Goal: Information Seeking & Learning: Understand process/instructions

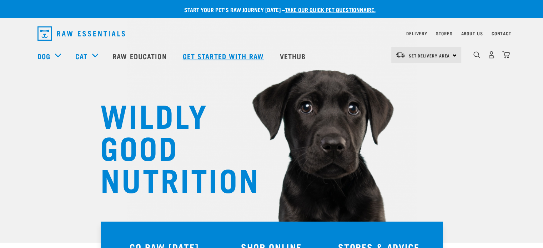
click at [216, 52] on link "Get started with Raw" at bounding box center [224, 56] width 97 height 29
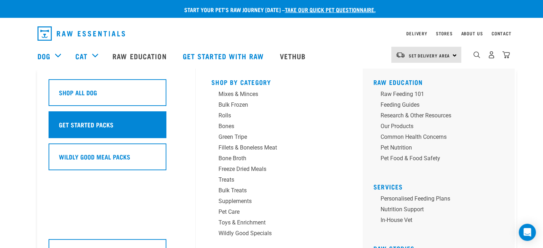
click at [80, 116] on div "Get Started Packs" at bounding box center [108, 124] width 118 height 27
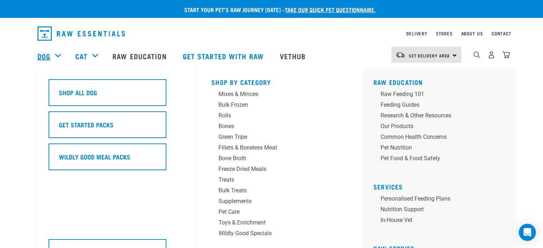
click at [48, 56] on link "Dog" at bounding box center [44, 56] width 13 height 11
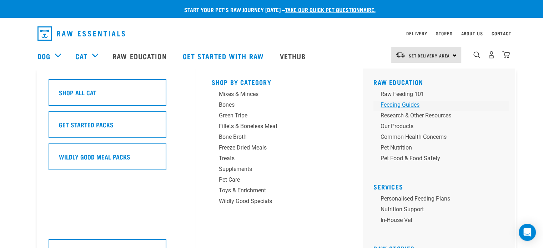
click at [416, 103] on div "Feeding Guides" at bounding box center [436, 105] width 111 height 9
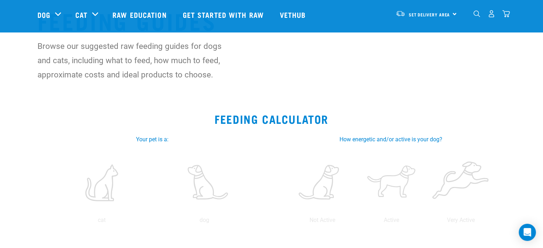
scroll to position [107, 0]
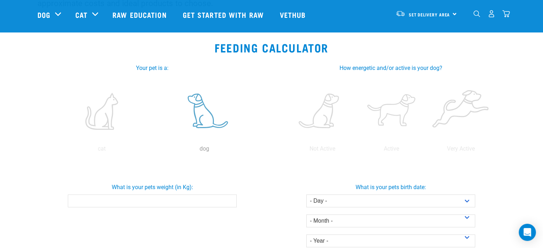
click at [204, 119] on label at bounding box center [205, 111] width 100 height 61
click at [153, 151] on input "radio" at bounding box center [153, 151] width 0 height 0
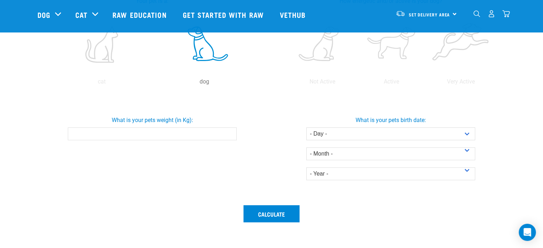
scroll to position [179, 0]
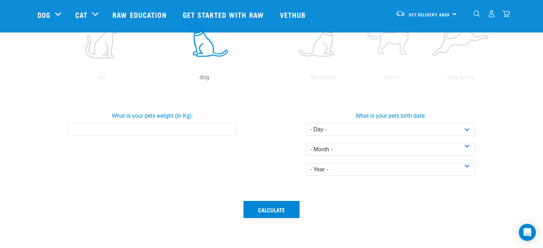
click at [212, 129] on input "What is your pets weight (in Kg):" at bounding box center [152, 129] width 169 height 13
click at [229, 130] on input "-0.1" at bounding box center [152, 129] width 169 height 13
click at [229, 130] on input "-0.3" at bounding box center [152, 129] width 169 height 13
click at [229, 130] on input "-0.4" at bounding box center [152, 129] width 169 height 13
click at [229, 130] on input "-0.5" at bounding box center [152, 129] width 169 height 13
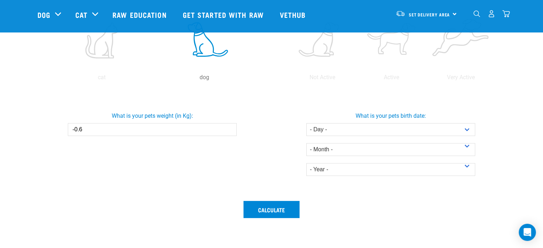
click at [229, 130] on input "-0.6" at bounding box center [152, 129] width 169 height 13
click at [229, 125] on input "-0.6" at bounding box center [152, 129] width 169 height 13
click at [229, 126] on input "-0.5" at bounding box center [152, 129] width 169 height 13
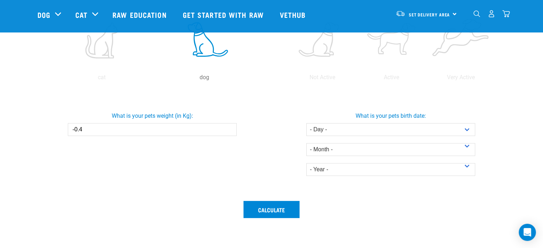
click at [229, 126] on input "-0.4" at bounding box center [152, 129] width 169 height 13
click at [229, 126] on input "-0.3" at bounding box center [152, 129] width 169 height 13
click at [229, 126] on input "-0.2" at bounding box center [152, 129] width 169 height 13
click at [229, 126] on input "-0.1" at bounding box center [152, 129] width 169 height 13
click at [229, 126] on input "0" at bounding box center [152, 129] width 169 height 13
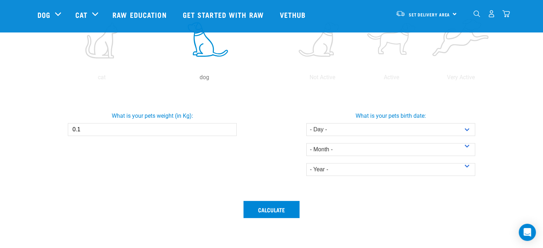
click at [229, 126] on input "0.1" at bounding box center [152, 129] width 169 height 13
click at [229, 126] on input "0.2" at bounding box center [152, 129] width 169 height 13
click at [229, 126] on input "0.3" at bounding box center [152, 129] width 169 height 13
click at [229, 126] on input "0.4" at bounding box center [152, 129] width 169 height 13
click at [229, 126] on input "0.5" at bounding box center [152, 129] width 169 height 13
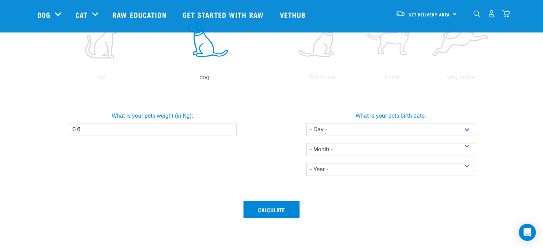
click at [229, 126] on input "0.6" at bounding box center [152, 129] width 169 height 13
click at [229, 126] on input "0.7" at bounding box center [152, 129] width 169 height 13
click at [229, 126] on input "7.2" at bounding box center [152, 129] width 169 height 13
click at [229, 126] on input "7.3" at bounding box center [152, 129] width 169 height 13
click at [229, 126] on input "8.9" at bounding box center [152, 129] width 169 height 13
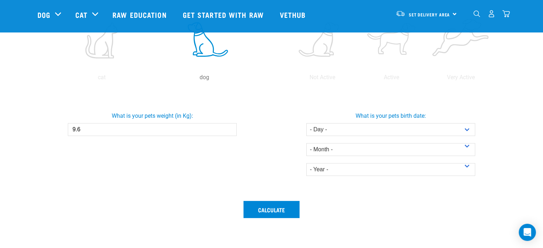
click at [229, 126] on input "9.6" at bounding box center [152, 129] width 169 height 13
click at [229, 126] on input "9.7" at bounding box center [152, 129] width 169 height 13
click at [229, 126] on input "9.8" at bounding box center [152, 129] width 169 height 13
click at [229, 126] on input "9.9" at bounding box center [152, 129] width 169 height 13
type input "10"
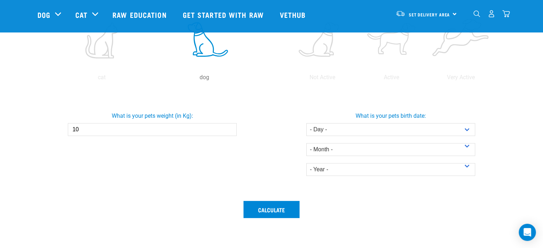
click at [229, 126] on input "10" at bounding box center [152, 129] width 169 height 13
click at [275, 205] on button "Calculate" at bounding box center [272, 209] width 56 height 17
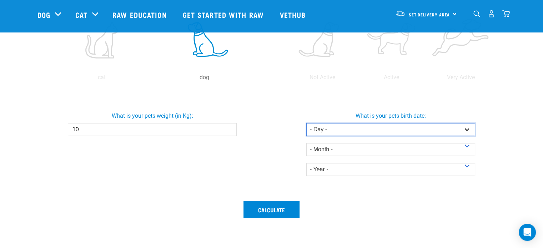
click at [345, 125] on select "- Day - 1 2 3 4 5 6 7 8 9 10 11 12 13 14 15 16 17 18 19 20 21 22 23 24 25 26 27" at bounding box center [391, 129] width 169 height 13
select select "27"
click at [307, 123] on select "- Day - 1 2 3 4 5 6 7 8 9 10 11 12 13 14 15 16 17 18 19 20 21 22 23 24 25 26 27" at bounding box center [391, 129] width 169 height 13
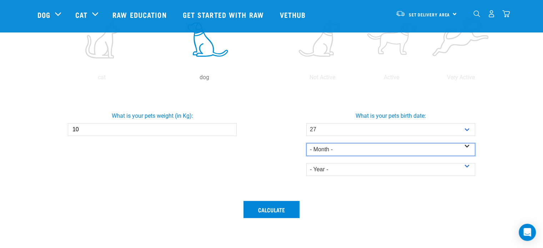
click at [336, 146] on select "- Month - January February March April May June July August September October N…" at bounding box center [391, 149] width 169 height 13
select select "June"
click at [307, 143] on select "- Month - January February March April May June July August September October N…" at bounding box center [391, 149] width 169 height 13
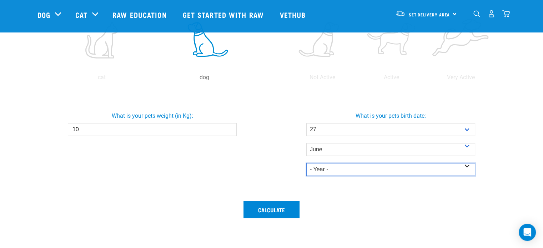
click at [348, 167] on select "- Year - 2025 2024 2023 2022 2021 2020 2019 2018 2017 2016 2015 2014" at bounding box center [391, 169] width 169 height 13
select select "2023"
click at [307, 163] on select "- Year - 2025 2024 2023 2022 2021 2020 2019 2018 2017 2016 2015 2014" at bounding box center [391, 169] width 169 height 13
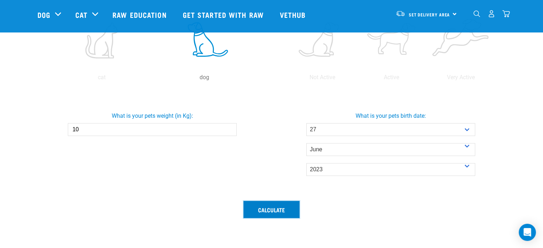
click at [278, 207] on button "Calculate" at bounding box center [272, 209] width 56 height 17
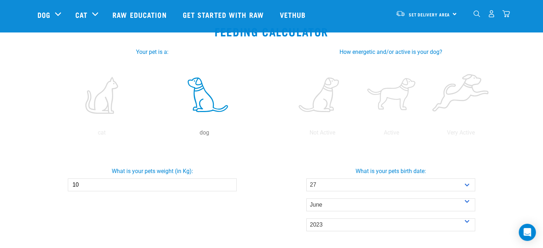
scroll to position [107, 0]
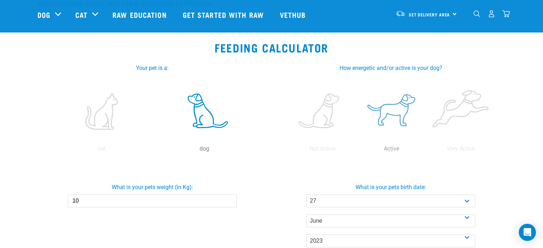
click at [402, 109] on label at bounding box center [392, 111] width 66 height 61
click at [357, 151] on input "radio" at bounding box center [357, 151] width 0 height 0
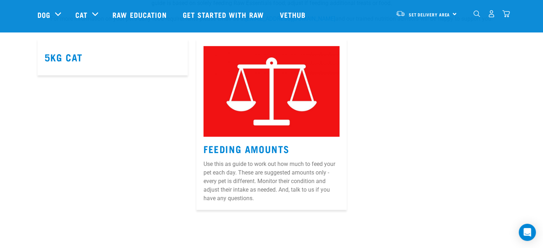
scroll to position [465, 0]
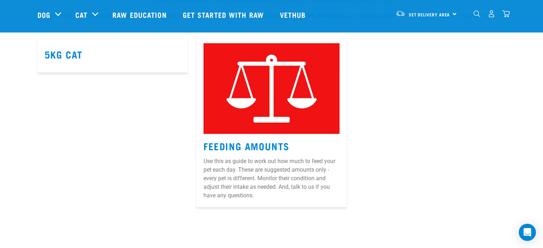
click at [311, 126] on img at bounding box center [272, 88] width 136 height 91
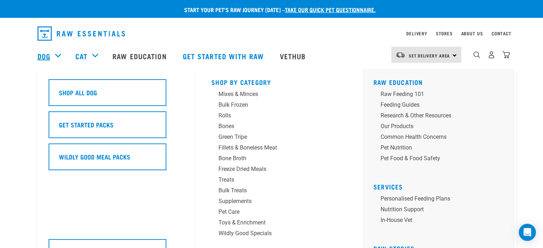
click at [38, 57] on link "Dog" at bounding box center [44, 56] width 13 height 11
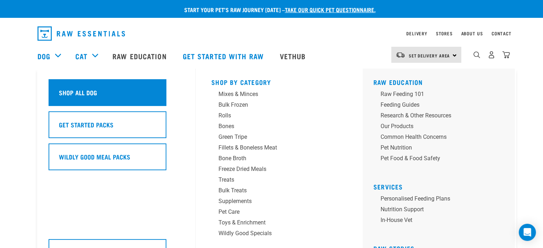
click at [91, 94] on h5 "Shop All Dog" at bounding box center [78, 92] width 38 height 9
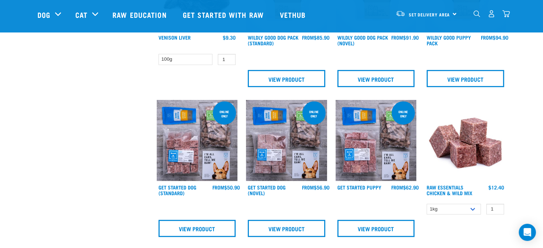
scroll to position [322, 0]
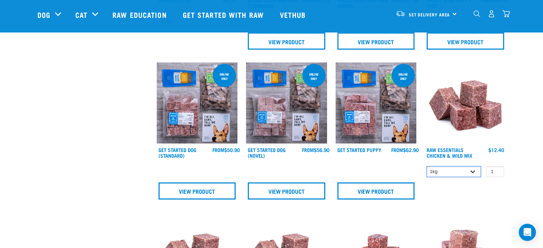
click at [472, 172] on select "1kg 3kg Bulk (10kg)" at bounding box center [454, 172] width 54 height 11
click at [450, 140] on img at bounding box center [465, 103] width 81 height 81
click at [472, 169] on select "1kg 3kg Bulk (10kg)" at bounding box center [454, 172] width 54 height 11
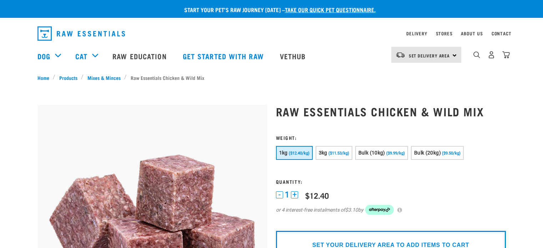
click at [443, 199] on div "1 - 1 + 0 100 0 100 0 100 0 100 $12.40 or 4 interest-free instalments of $3.10 …" at bounding box center [391, 207] width 230 height 34
click at [388, 152] on span "($9.99/kg)" at bounding box center [396, 153] width 19 height 5
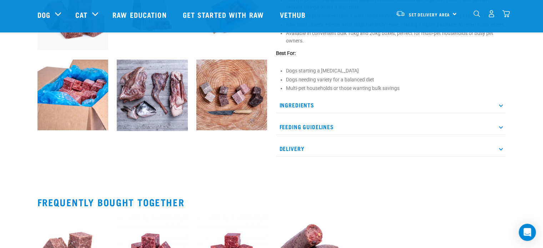
scroll to position [322, 0]
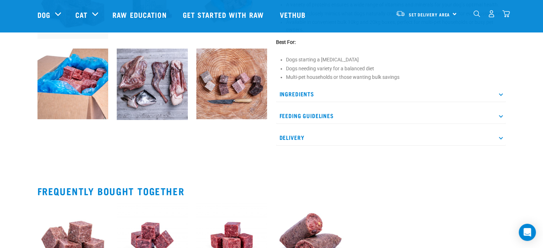
click at [409, 123] on p "Feeding Guidelines" at bounding box center [391, 116] width 230 height 16
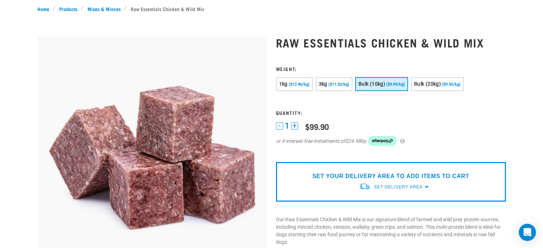
scroll to position [0, 0]
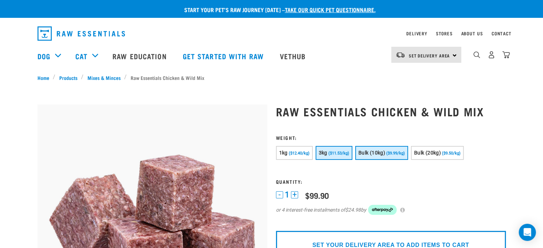
click at [345, 155] on span "($11.53/kg)" at bounding box center [339, 153] width 21 height 5
